Goal: Complete application form

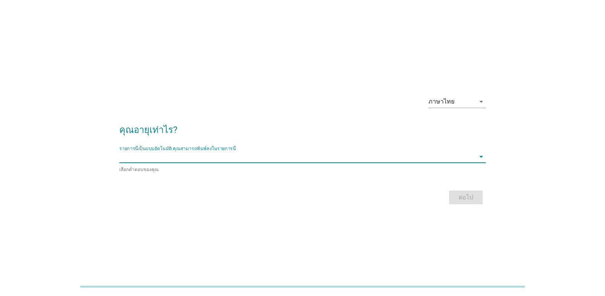
click at [271, 163] on input "รายการนี้เป็นแบบอัตโนมัติ คุณสามารถพิมพ์ลงในรายการนี้" at bounding box center [297, 157] width 356 height 12
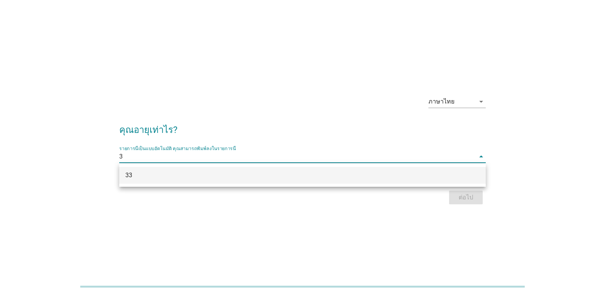
type input "33"
click at [278, 181] on div "33" at bounding box center [302, 175] width 366 height 17
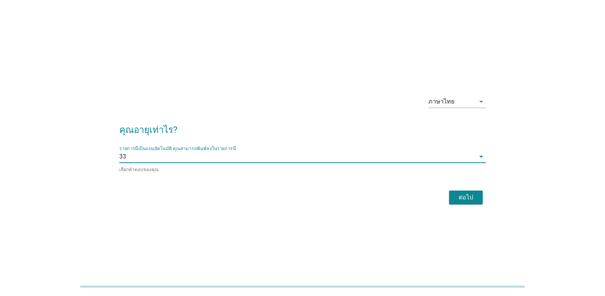
click at [474, 198] on div "ต่อไป" at bounding box center [465, 197] width 21 height 9
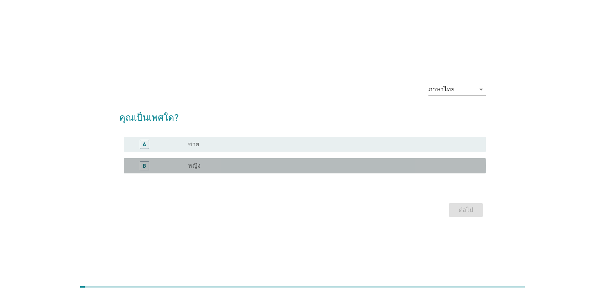
click at [210, 167] on div "radio_button_unchecked หญิง" at bounding box center [330, 166] width 285 height 8
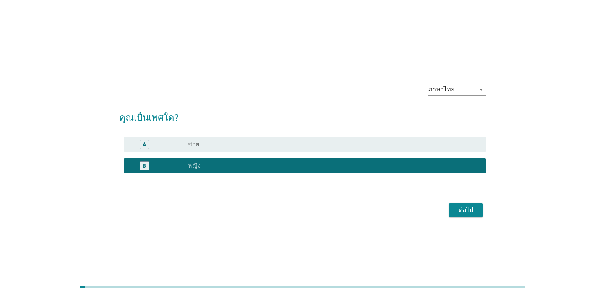
click at [471, 210] on div "ต่อไป" at bounding box center [465, 210] width 21 height 9
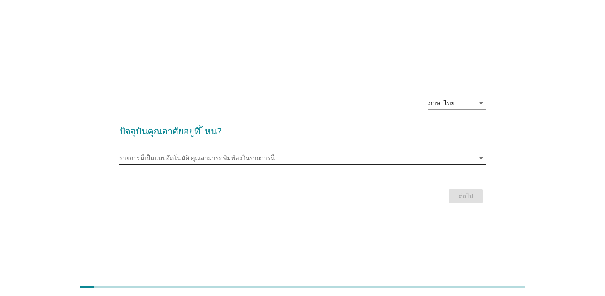
click at [239, 161] on input "รายการนี้เป็นแบบอัตโนมัติ คุณสามารถพิมพ์ลงในรายการนี้" at bounding box center [297, 158] width 356 height 12
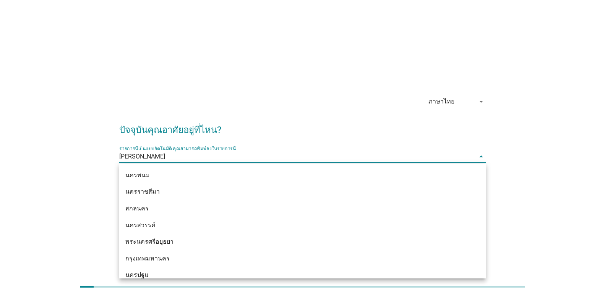
type input "[PERSON_NAME]ป"
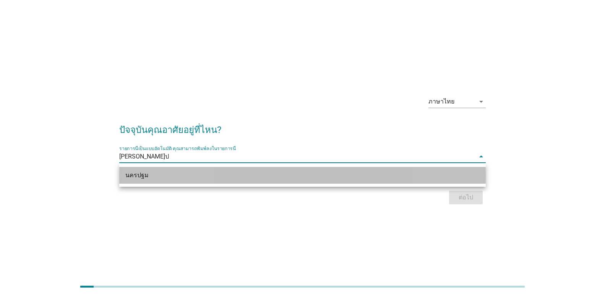
click at [162, 170] on div "นครปฐม" at bounding box center [302, 175] width 366 height 17
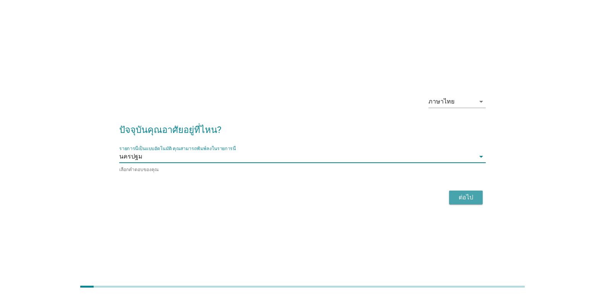
click at [465, 196] on div "ต่อไป" at bounding box center [465, 197] width 21 height 9
